Goal: Check status

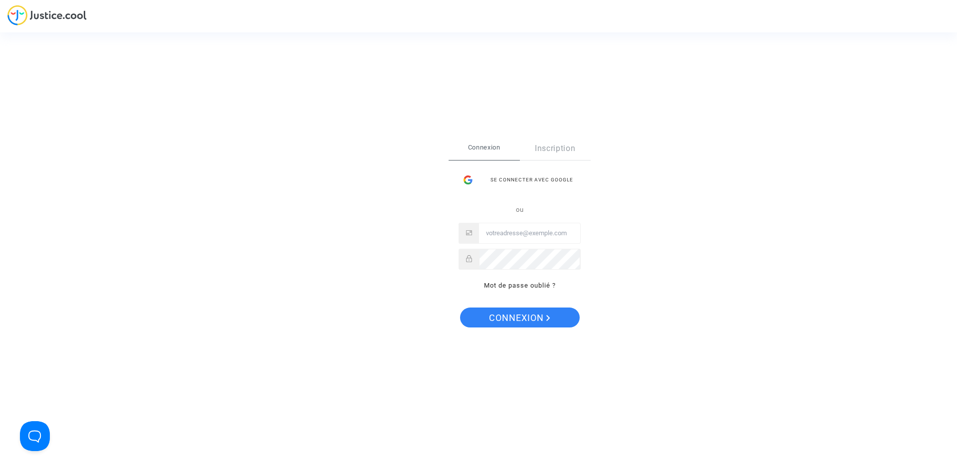
type input "[EMAIL_ADDRESS][DOMAIN_NAME]"
click at [517, 314] on span "Connexion" at bounding box center [519, 318] width 61 height 21
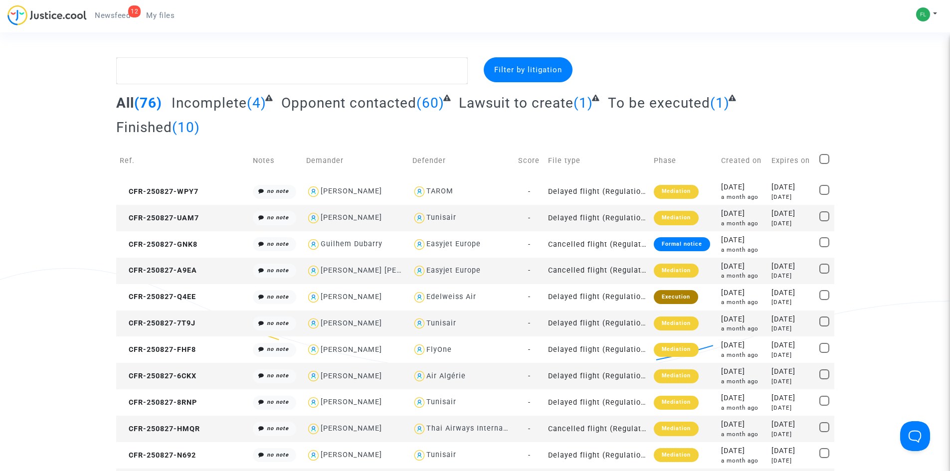
click at [101, 12] on span "Newsfeed" at bounding box center [112, 15] width 35 height 9
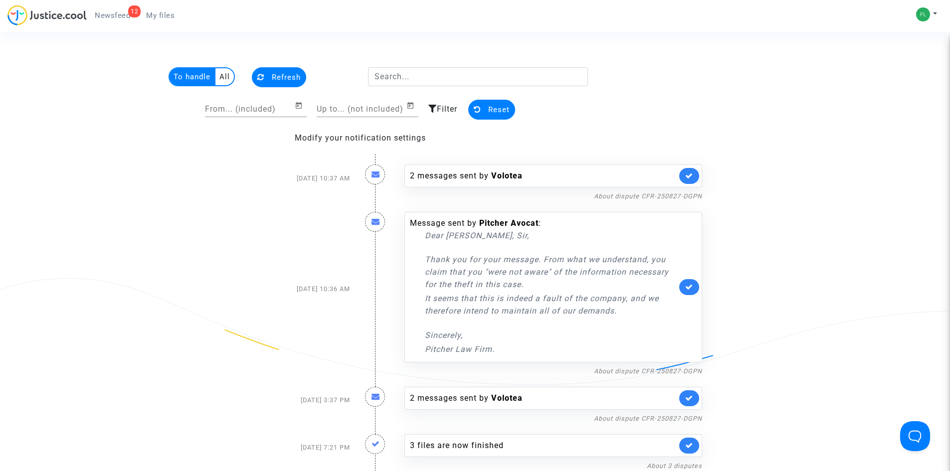
scroll to position [50, 0]
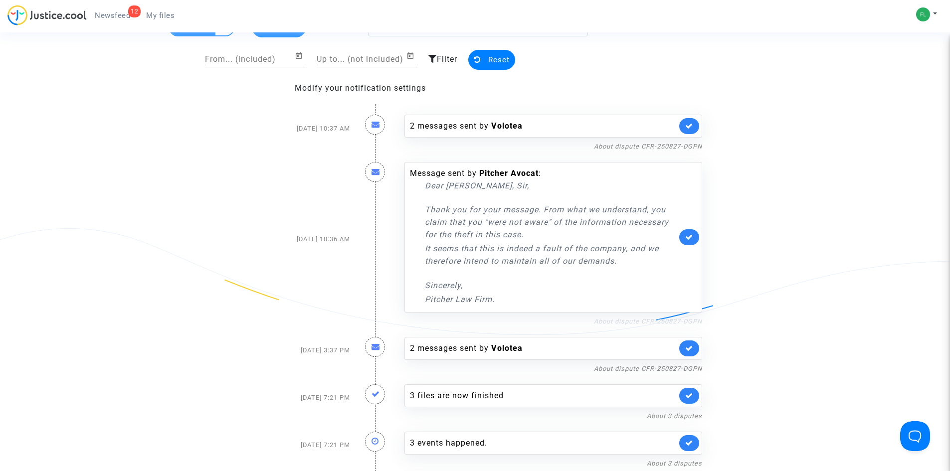
click at [659, 319] on link "About dispute CFR-250827-DGPN" at bounding box center [648, 321] width 108 height 7
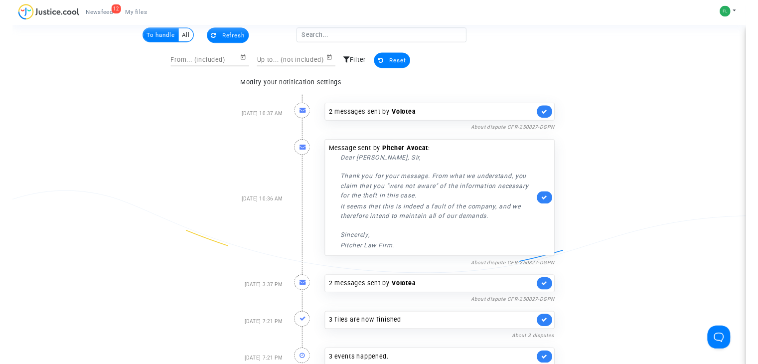
scroll to position [0, 0]
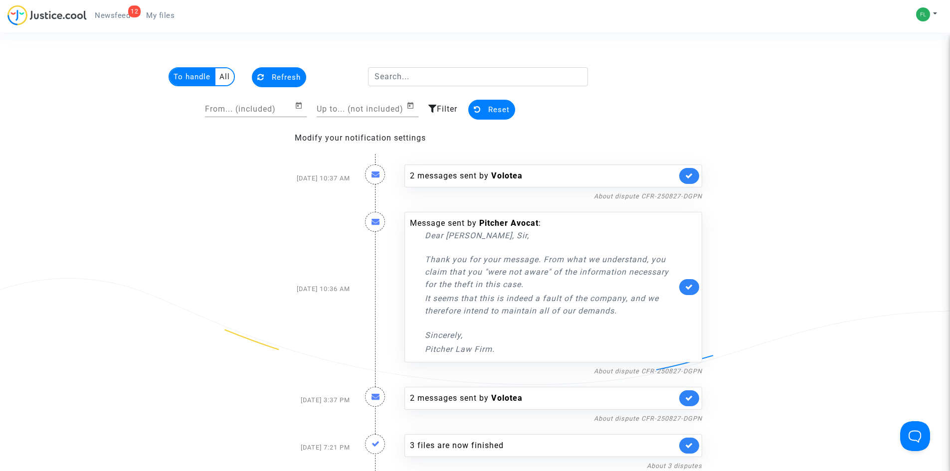
click at [157, 19] on span "My files" at bounding box center [160, 15] width 28 height 9
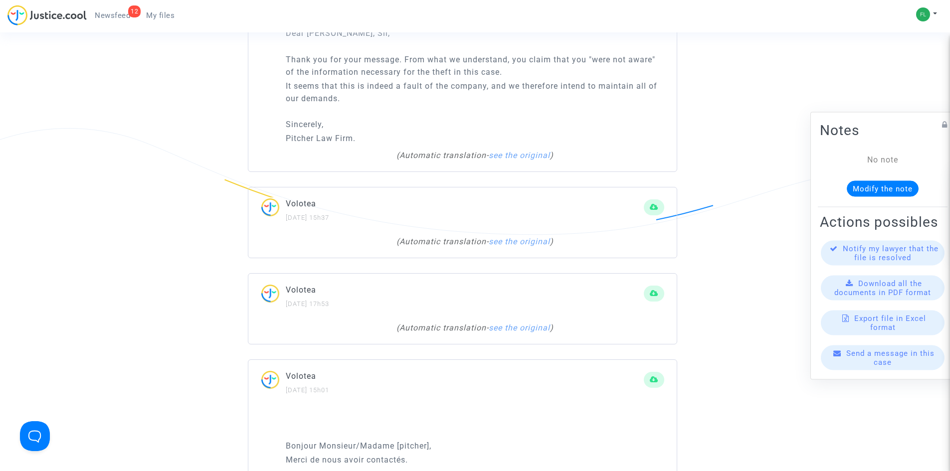
scroll to position [1246, 0]
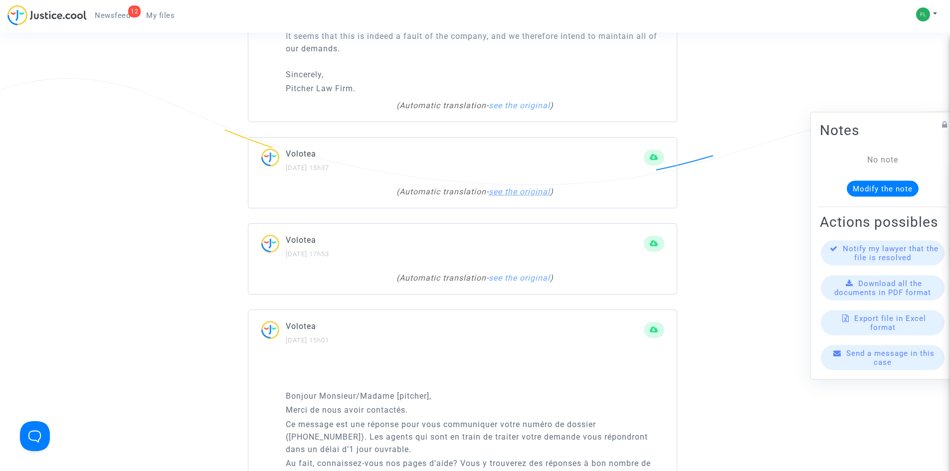
click at [532, 195] on link "see the original" at bounding box center [519, 191] width 61 height 9
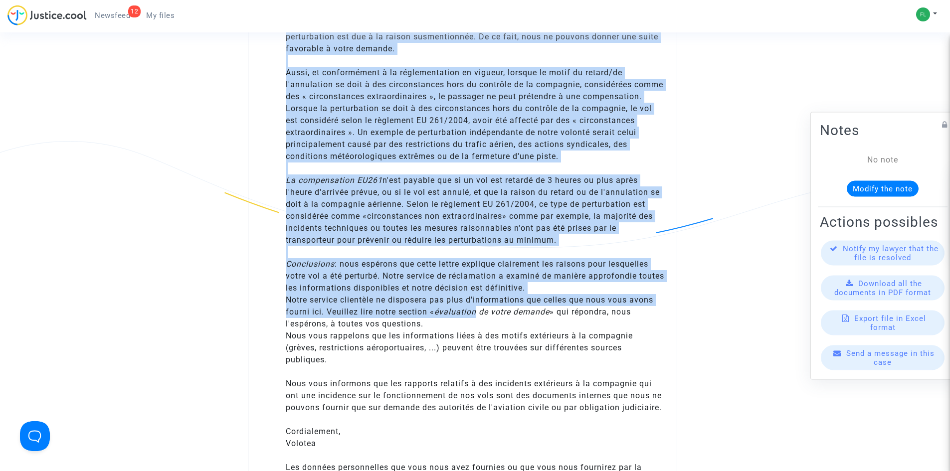
scroll to position [1745, 0]
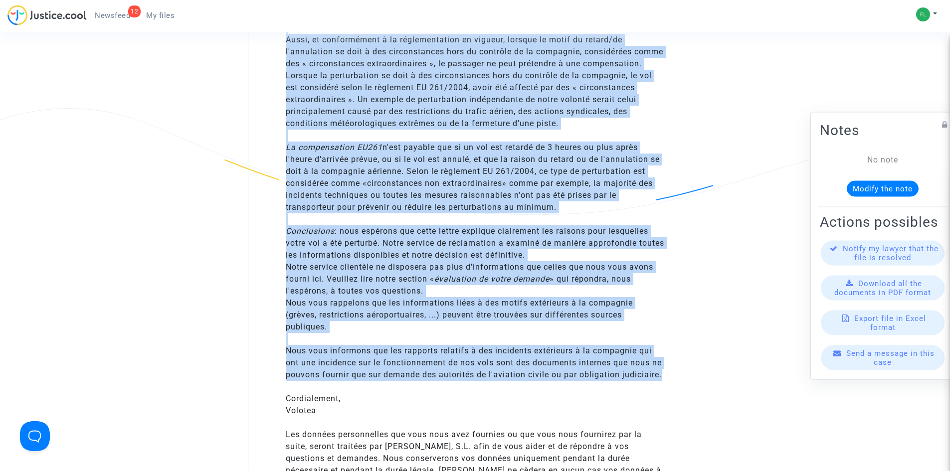
drag, startPoint x: 281, startPoint y: 261, endPoint x: 673, endPoint y: 381, distance: 410.2
copy div "Cher.e.s [pitcher] CFR-250827-DGPN, Après avoir analysé de façon détaillée les …"
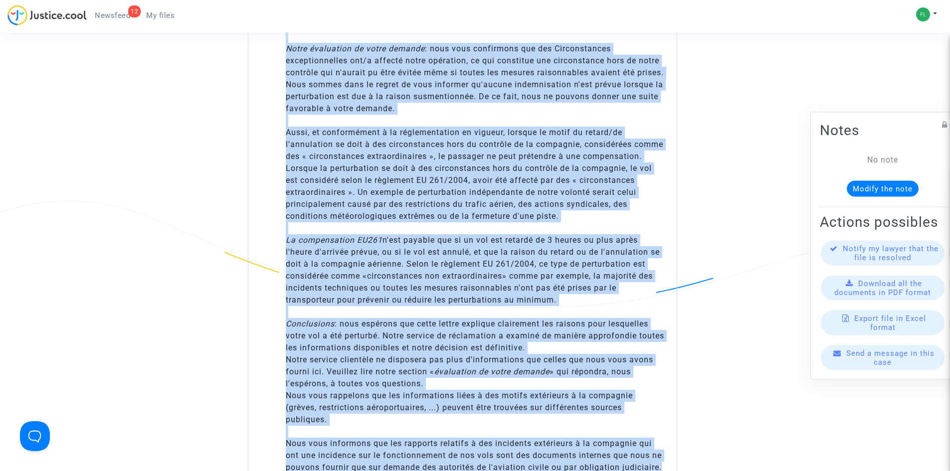
scroll to position [1496, 0]
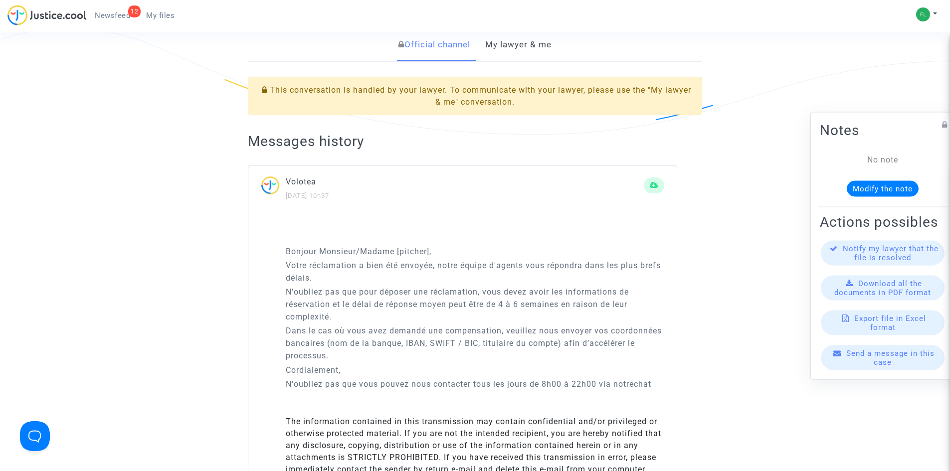
scroll to position [249, 0]
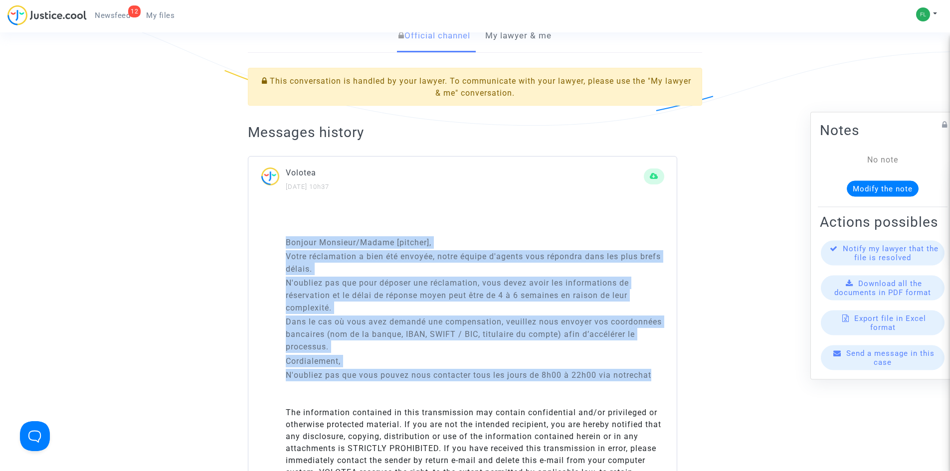
drag, startPoint x: 300, startPoint y: 245, endPoint x: 656, endPoint y: 381, distance: 381.1
click at [656, 381] on div "Bonjour Monsieur/Madame [pitcher], Votre réclamation a bien été envoyée, notre …" at bounding box center [462, 354] width 428 height 308
copy div "Bonjour Monsieur/Madame [pitcher], Votre réclamation a bien été envoyée, notre …"
